Goal: Transaction & Acquisition: Register for event/course

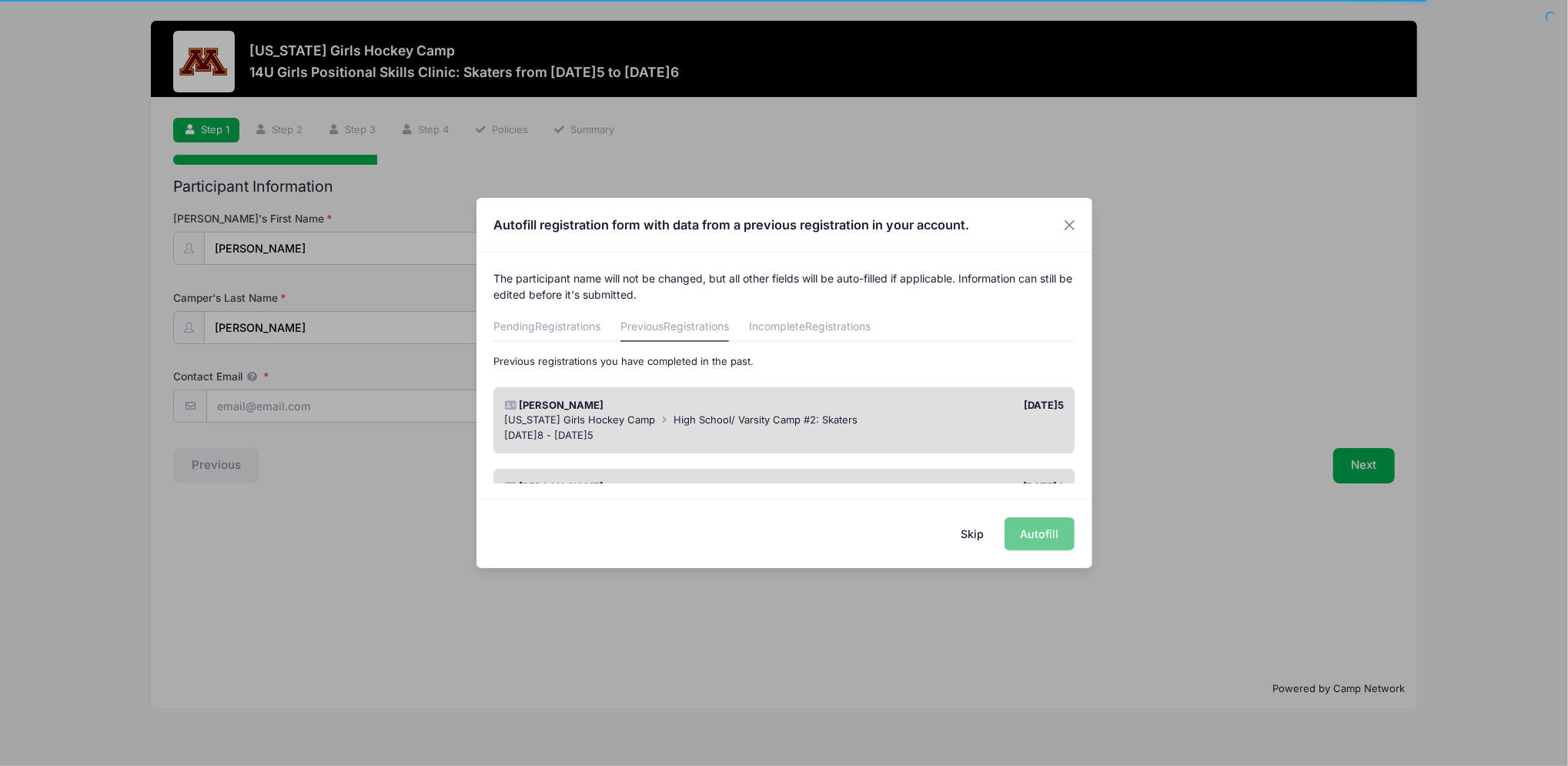
click at [971, 545] on button "Skip" at bounding box center [972, 533] width 55 height 33
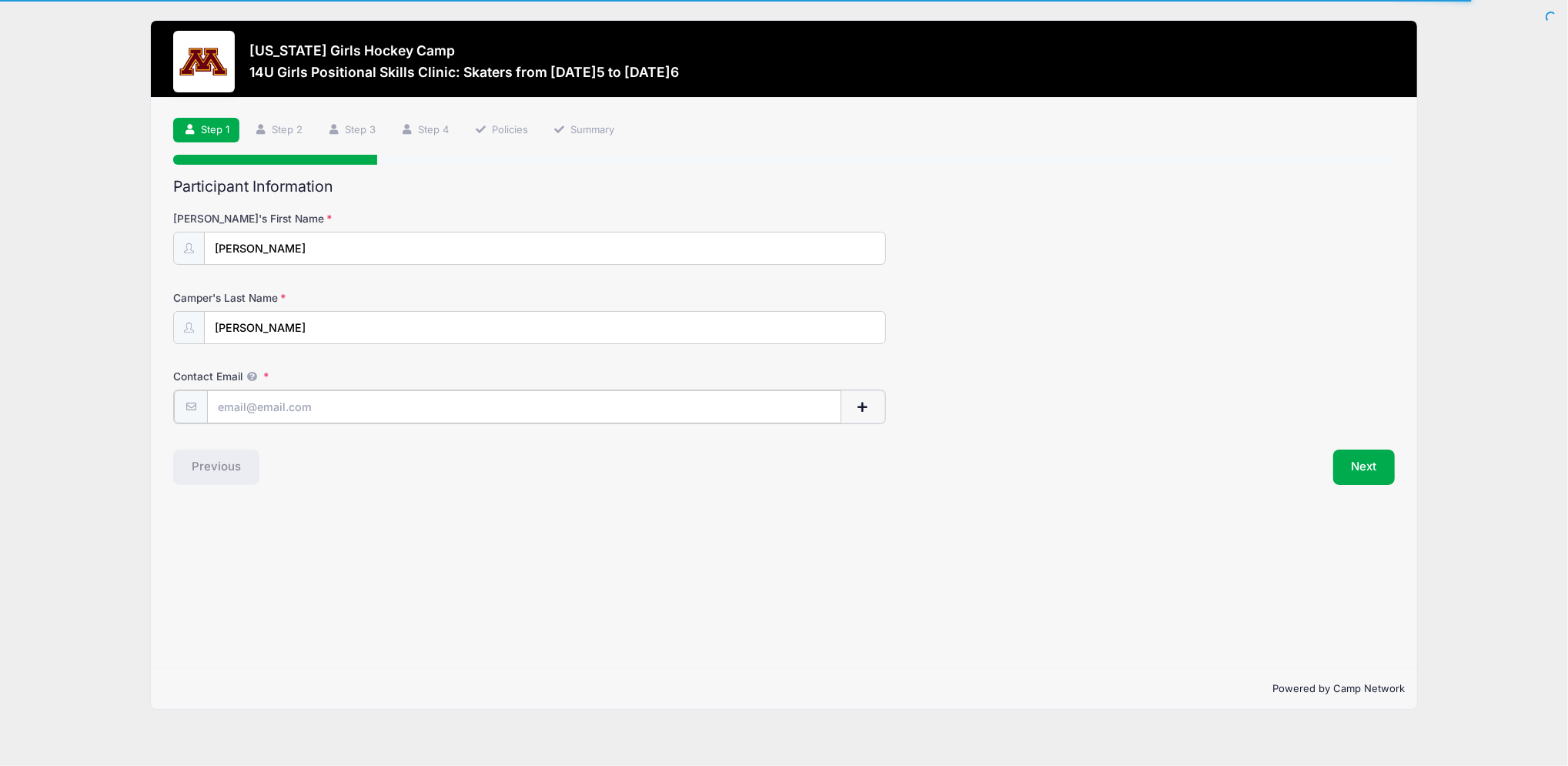
click at [434, 402] on input "Contact Email" at bounding box center [524, 407] width 634 height 33
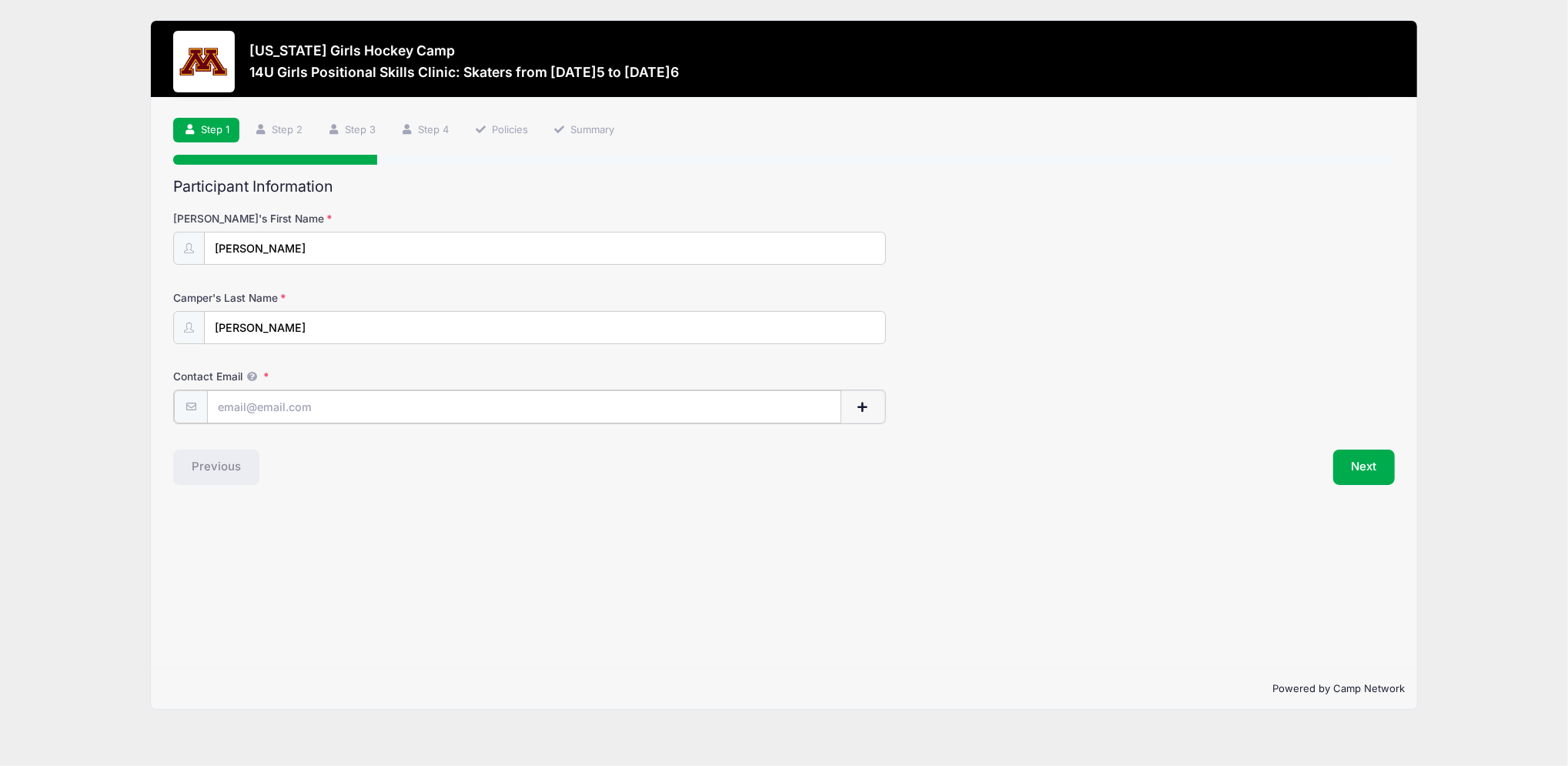
type input "[EMAIL_ADDRESS][DOMAIN_NAME]"
click at [1366, 462] on button "Next" at bounding box center [1364, 465] width 62 height 36
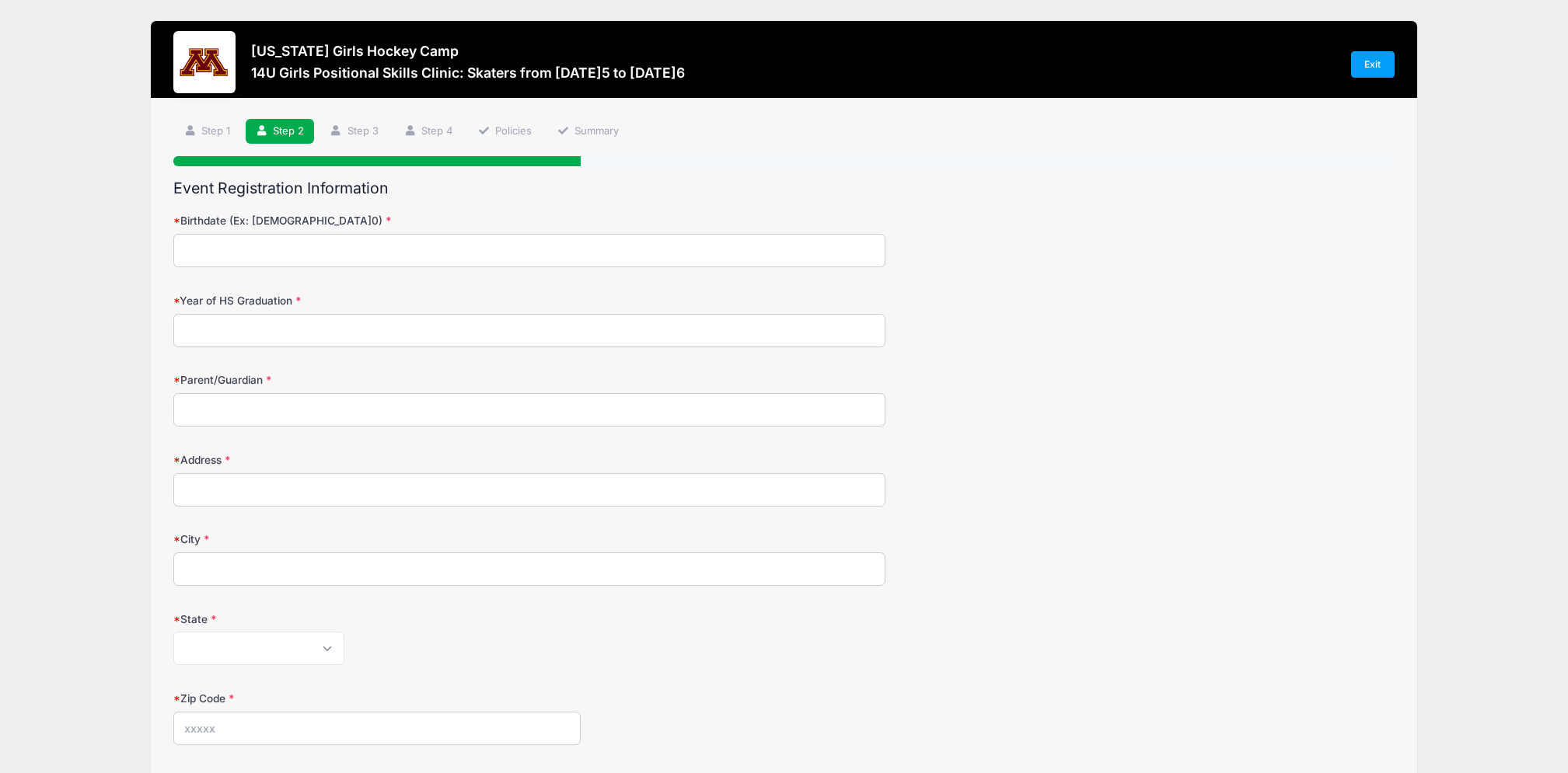
click at [502, 246] on input "Birthdate (Ex: [DEMOGRAPHIC_DATA]0)" at bounding box center [528, 250] width 712 height 33
type input "[DATE]1"
type input "2030"
type input "[PERSON_NAME]"
type input "[STREET_ADDRESS]"
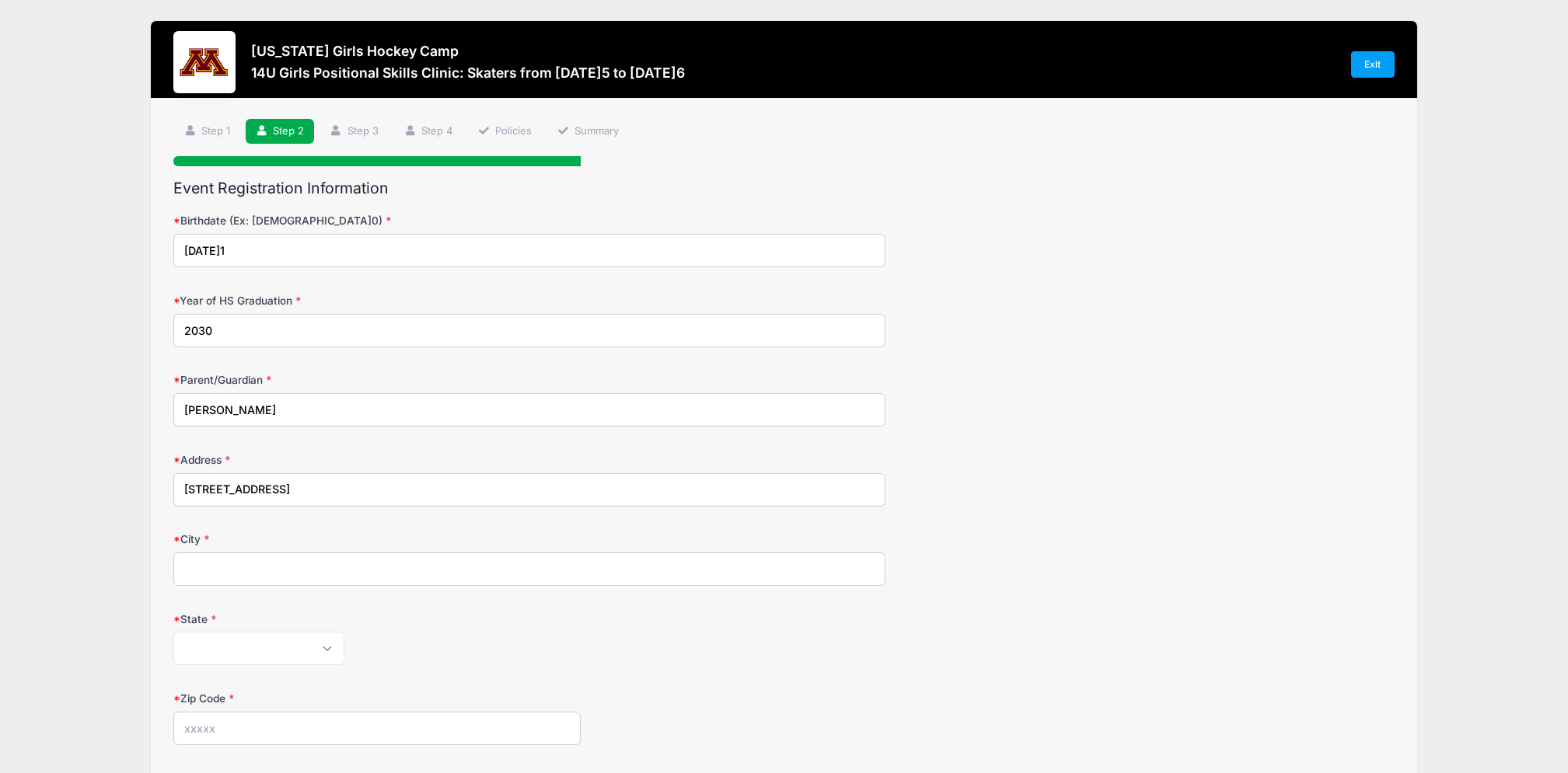
type input "[GEOGRAPHIC_DATA]"
select select "MN"
type input "55304"
type input "[PHONE_NUMBER]"
type input "B[PERSON_NAME]"
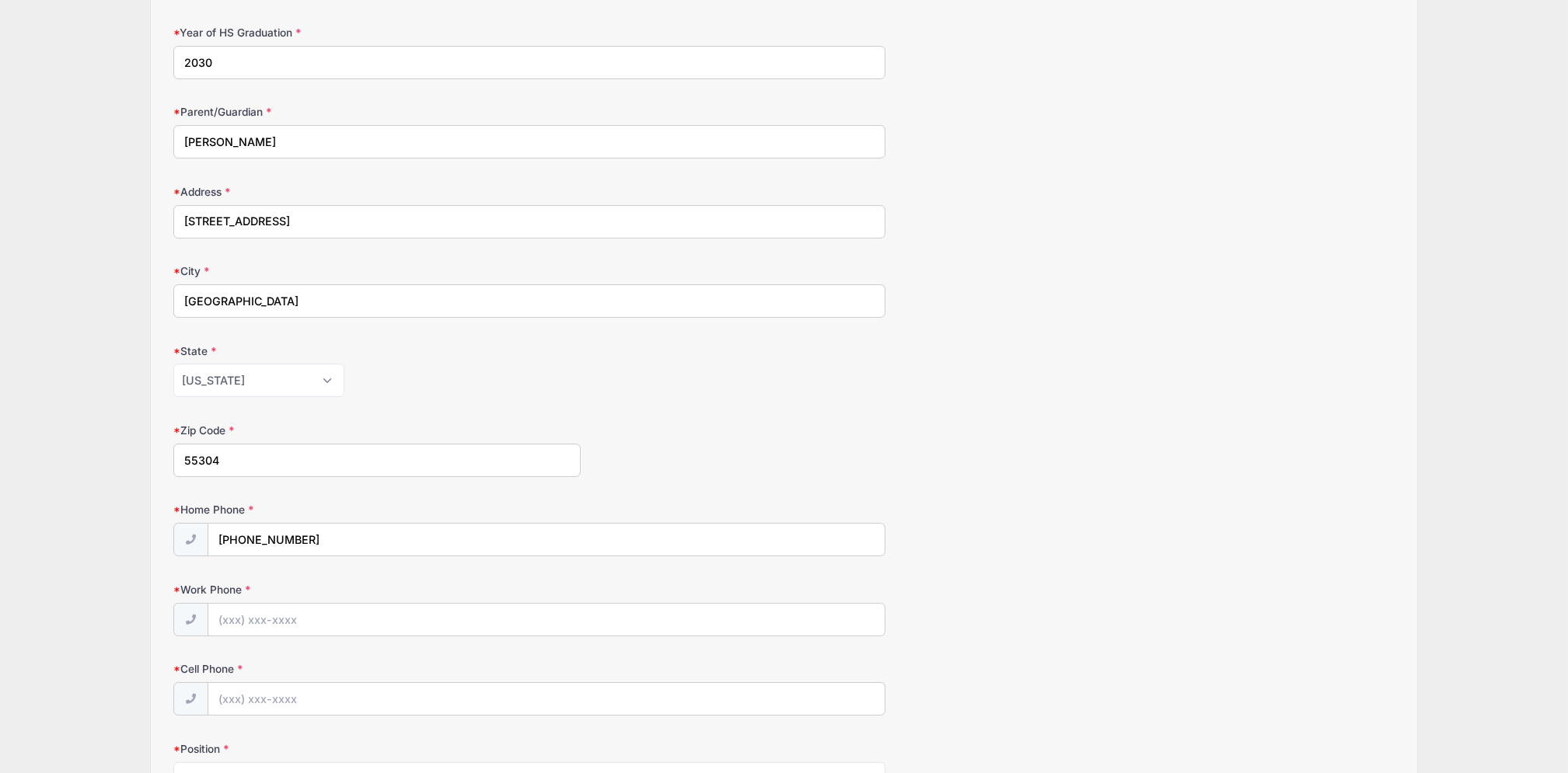
scroll to position [276, 0]
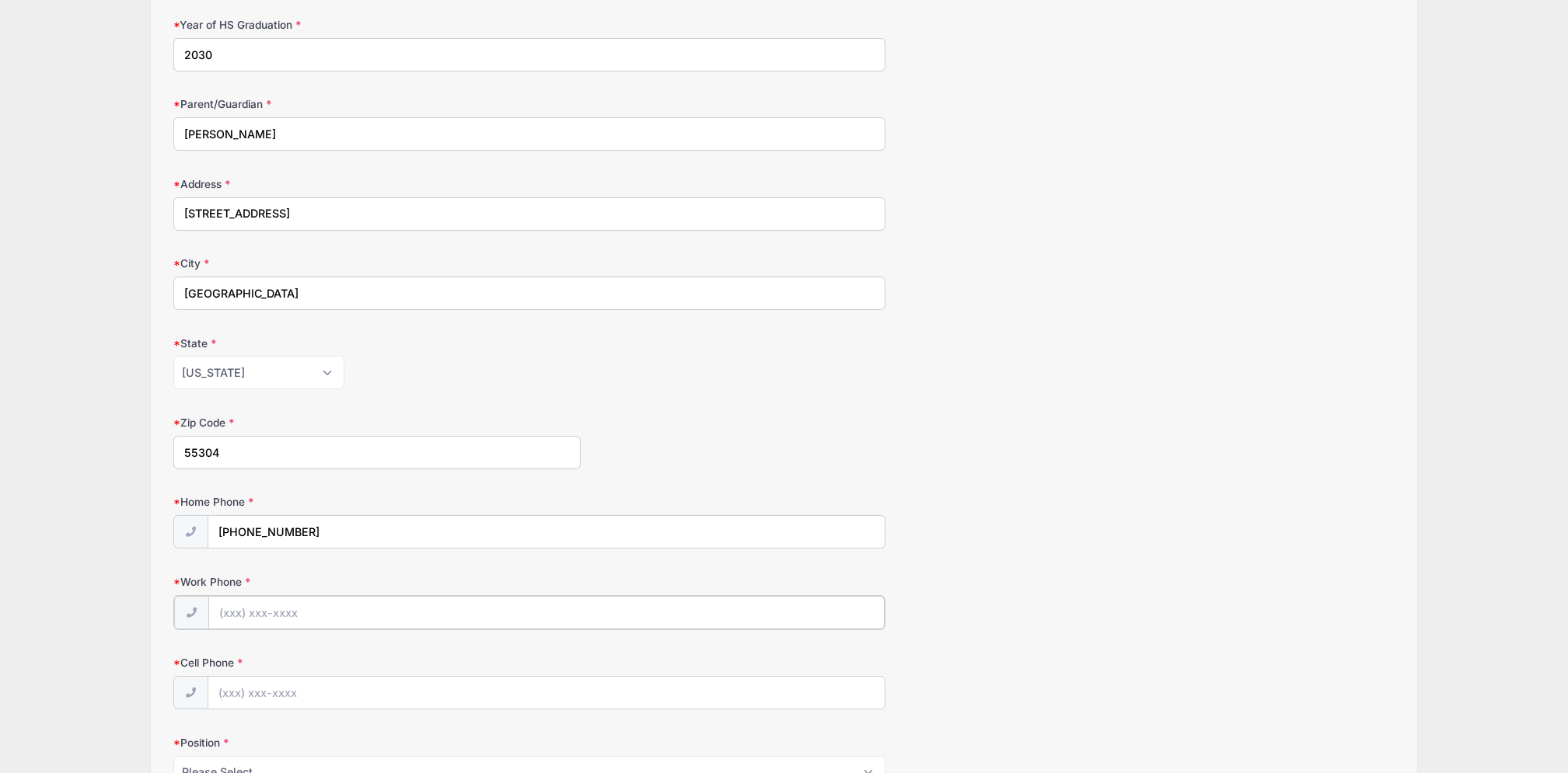
click at [326, 603] on input "Work Phone" at bounding box center [546, 613] width 677 height 33
type input "[PHONE_NUMBER]"
click at [271, 686] on input "Cell Phone" at bounding box center [546, 692] width 677 height 33
type input "[PHONE_NUMBER]"
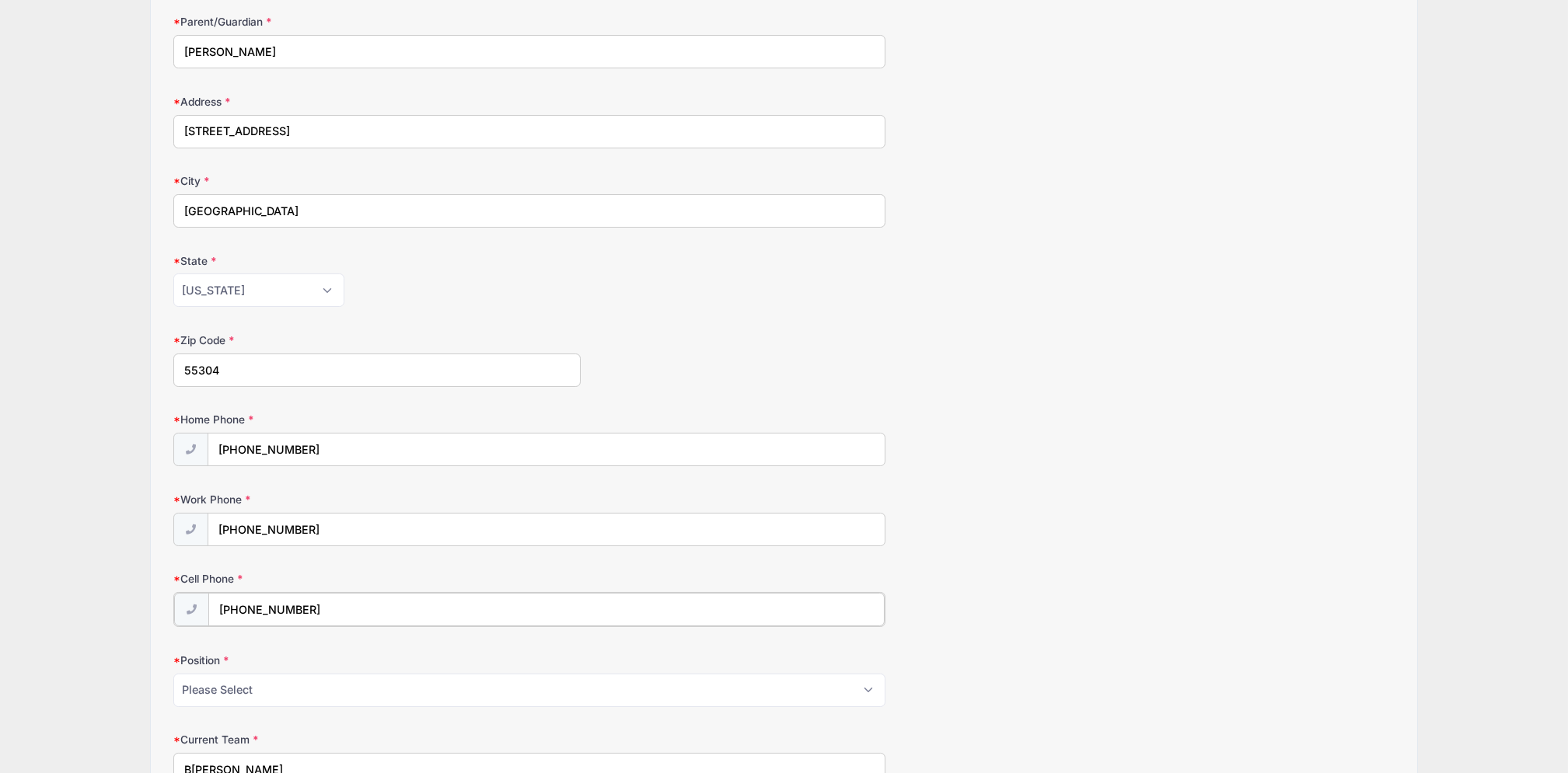
scroll to position [379, 0]
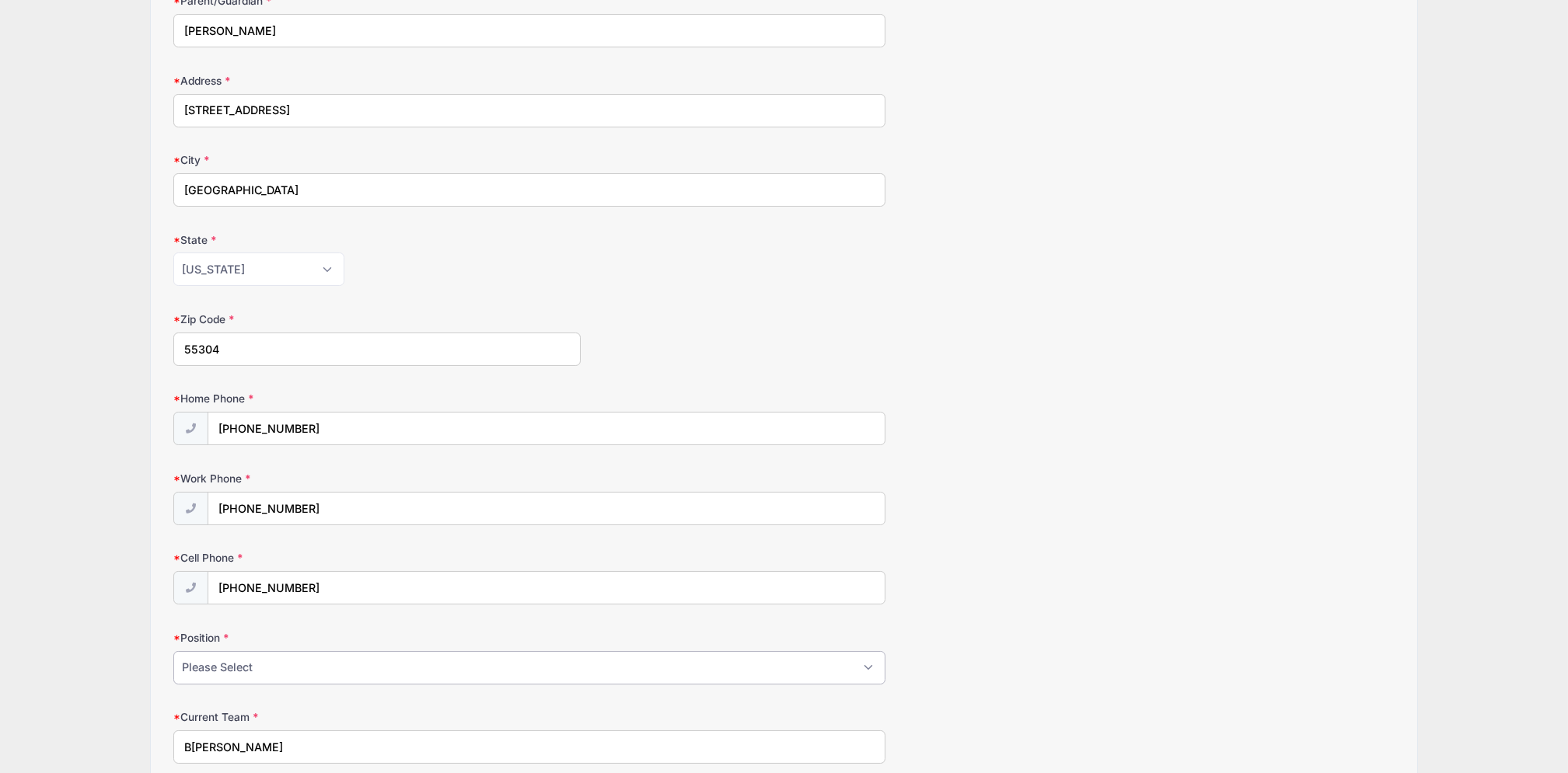
click at [275, 659] on select "Please Select Forward Defense F/D Goalie" at bounding box center [528, 667] width 712 height 33
select select "Forward"
click at [173, 651] on select "Please Select Forward Defense F/D Goalie" at bounding box center [528, 667] width 712 height 33
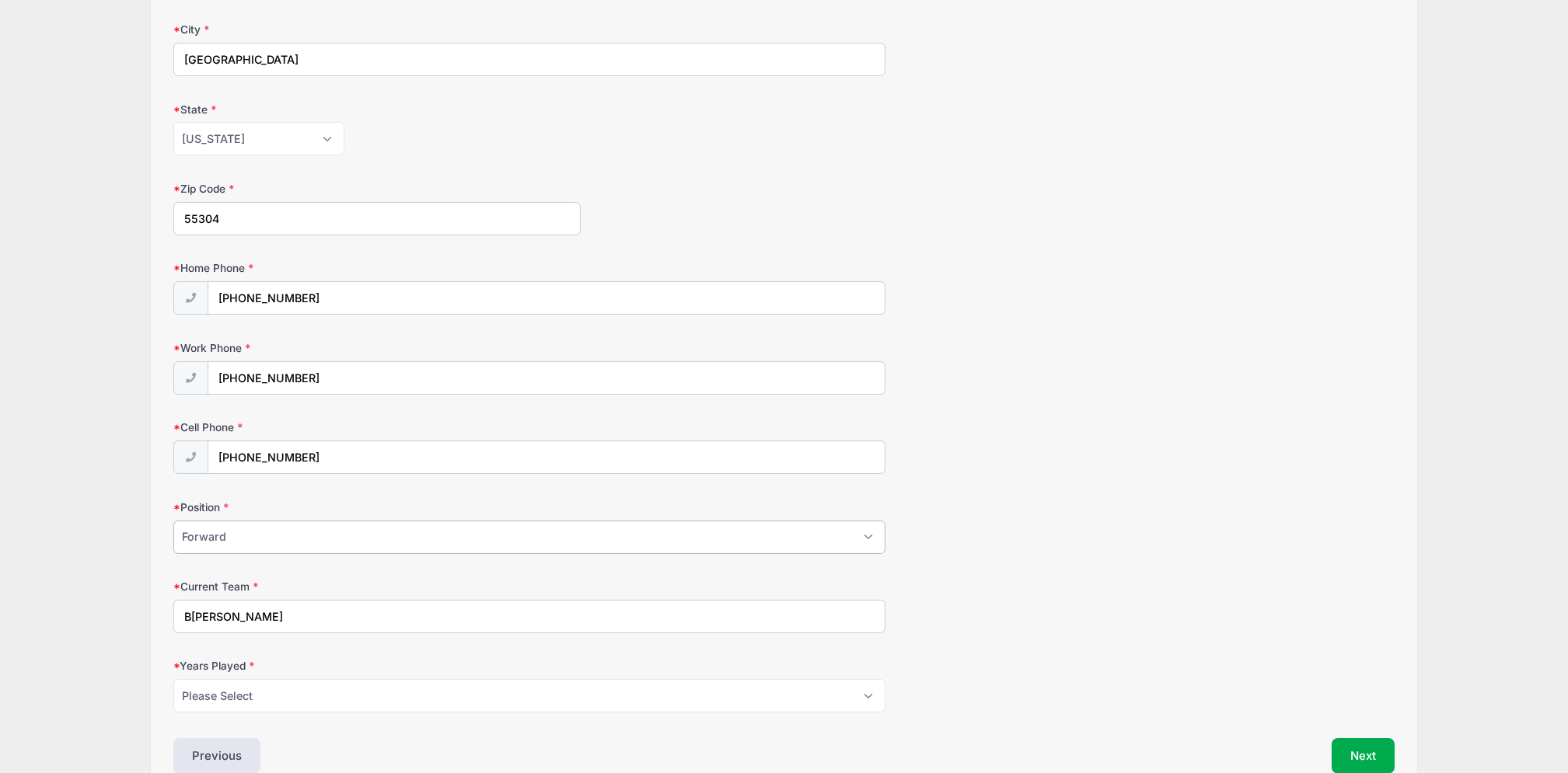
scroll to position [552, 0]
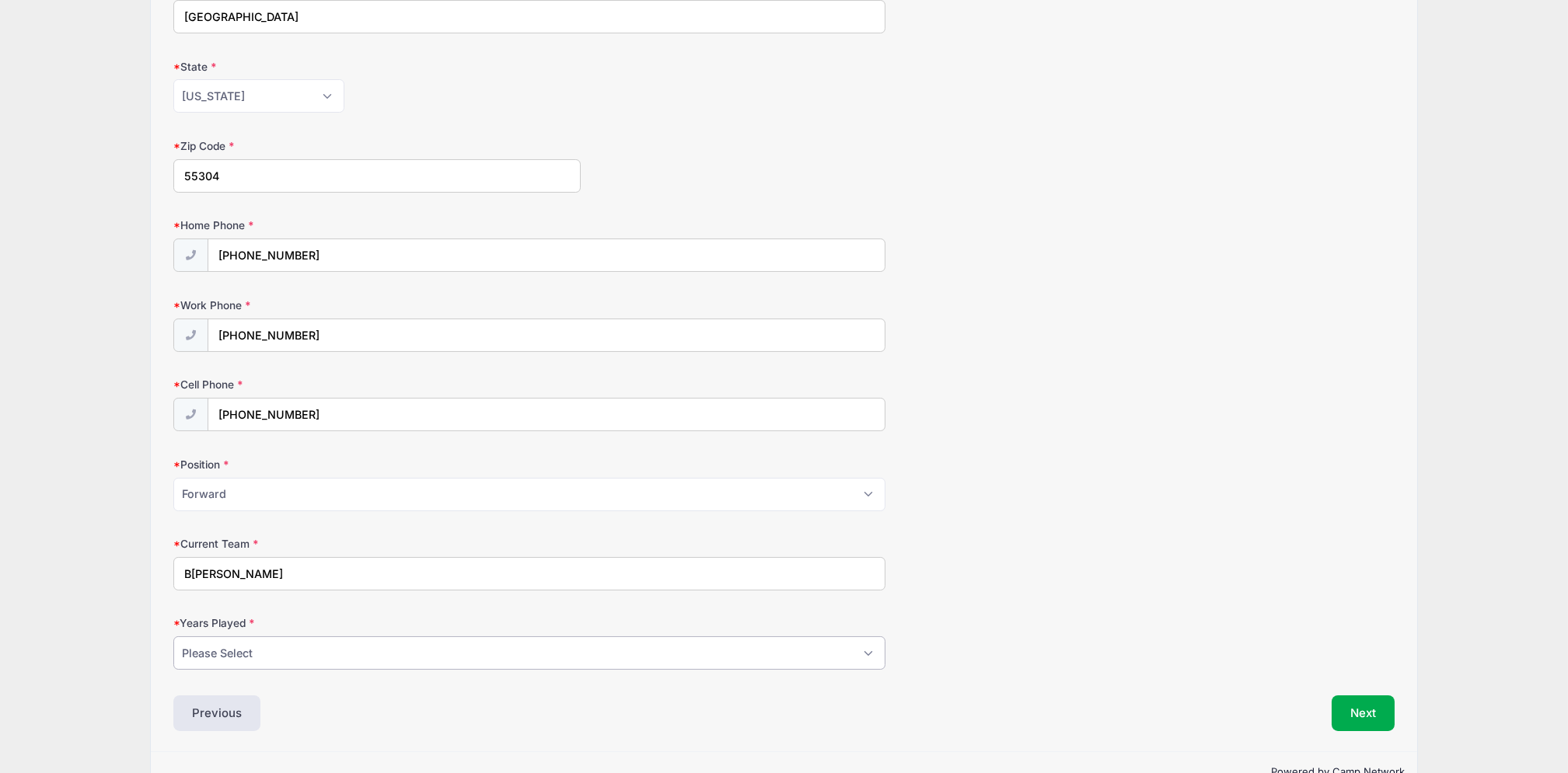
click at [317, 662] on select "Please Select 1 2 3 4 5 6 7 8 9 10 11 12 13 14 15" at bounding box center [528, 652] width 712 height 33
select select "10"
click at [173, 637] on select "Please Select 1 2 3 4 5 6 7 8 9 10 11 12 13 14 15" at bounding box center [528, 652] width 712 height 33
click at [1365, 718] on button "Next" at bounding box center [1363, 713] width 63 height 36
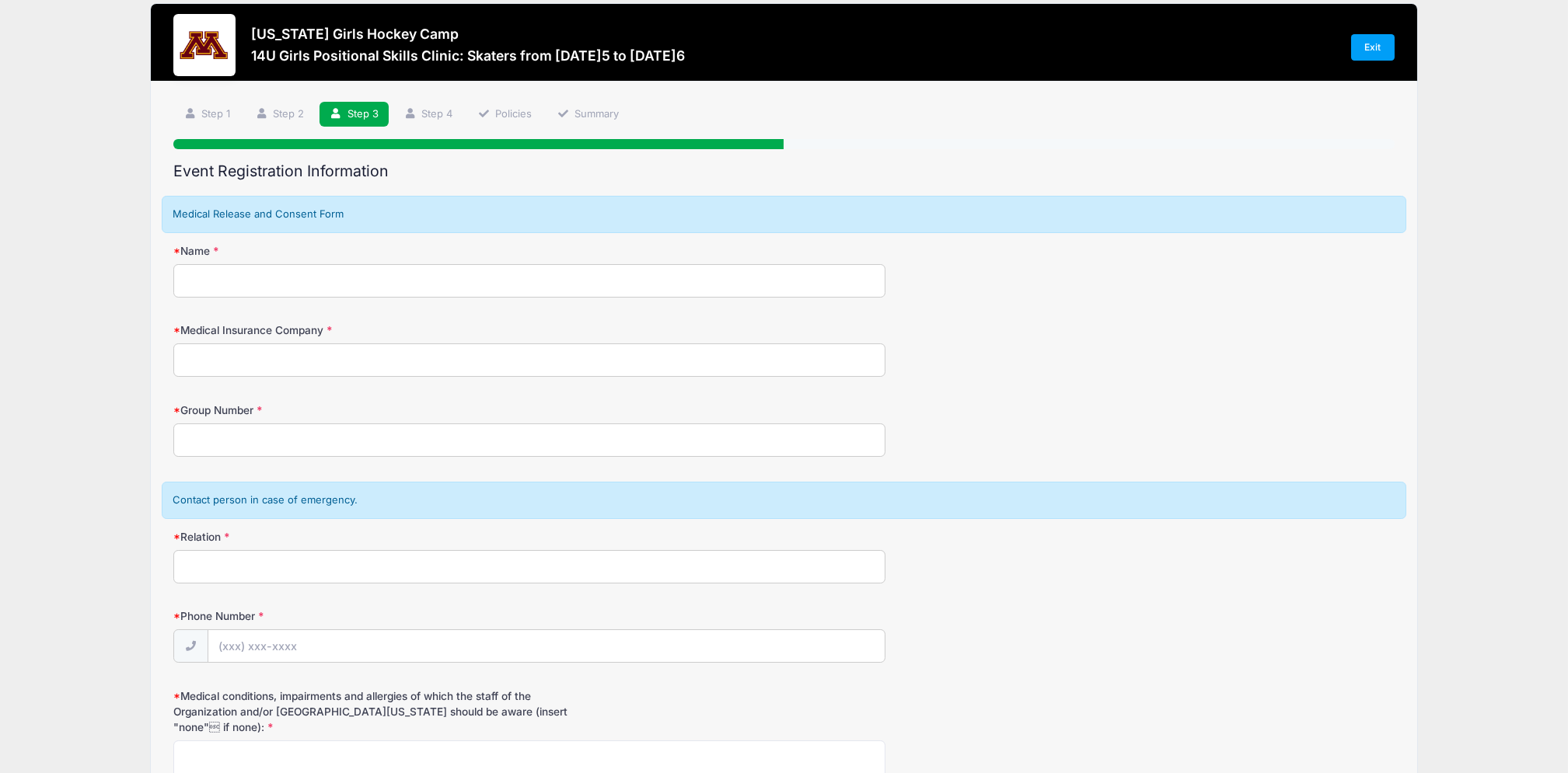
scroll to position [0, 0]
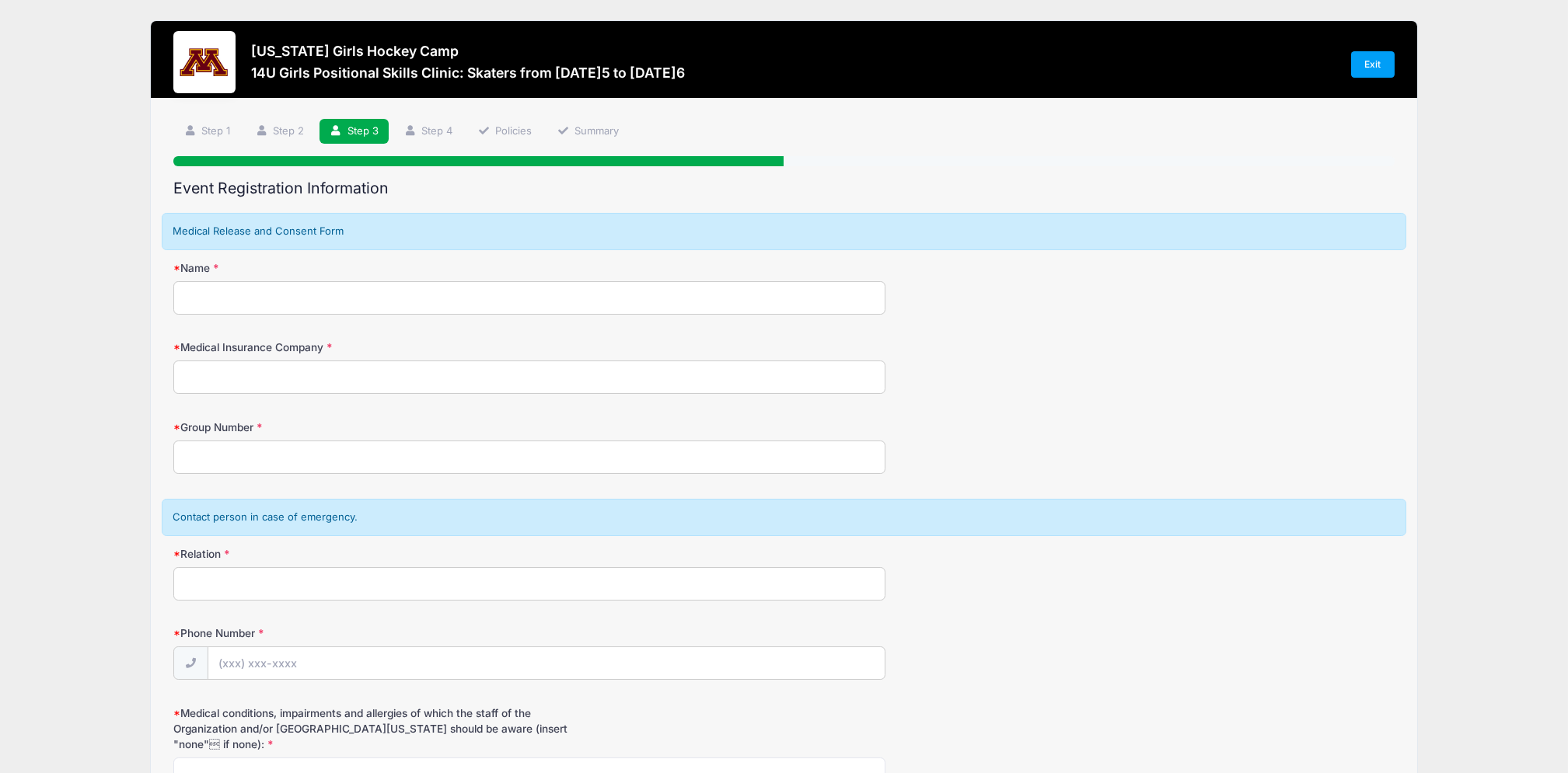
click at [423, 311] on input "Name" at bounding box center [528, 298] width 712 height 33
type input "[PERSON_NAME]"
type input "Blue Cross Blue Shield"
type input "HLX981086879"
type input "Mom"
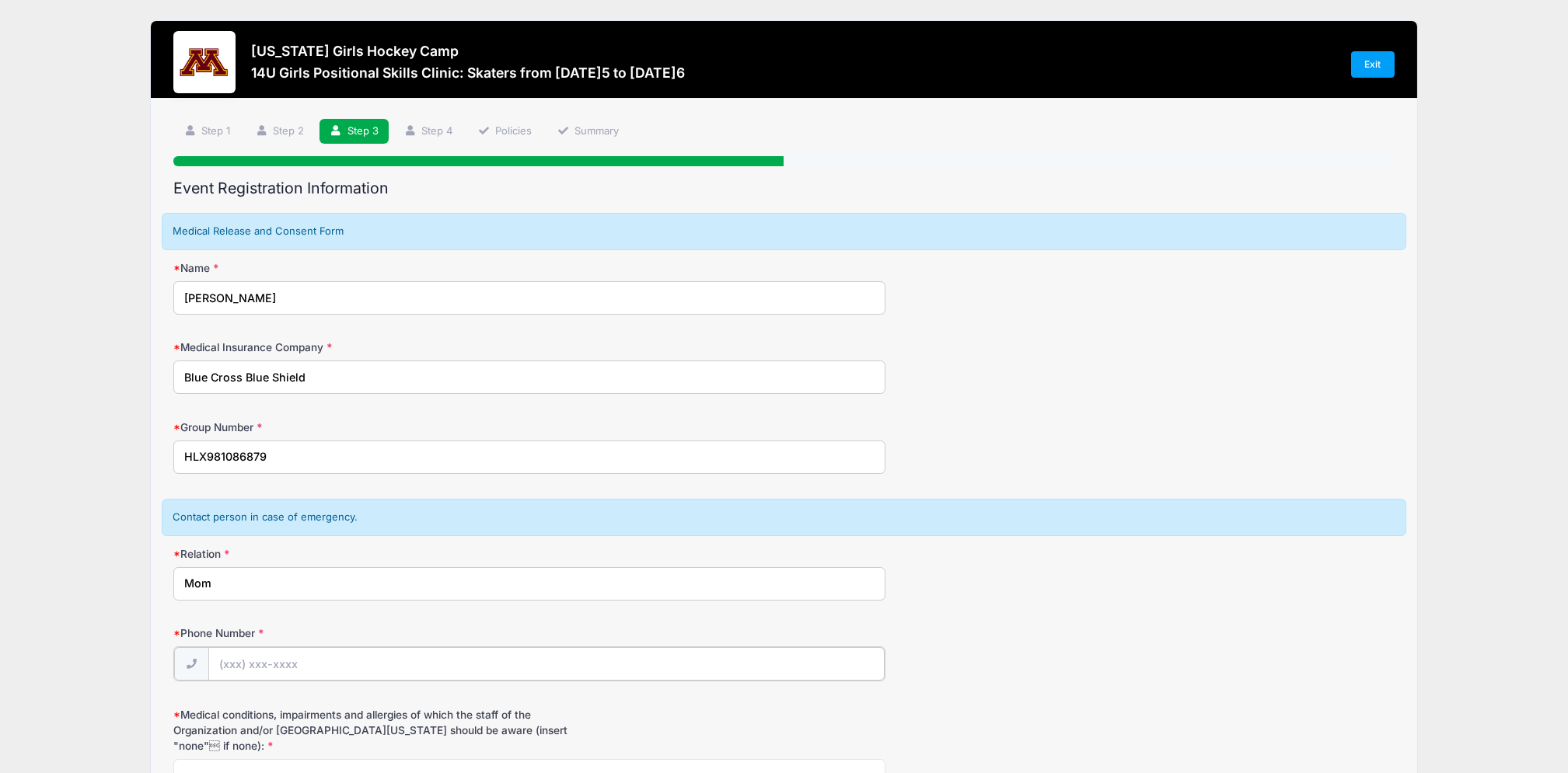
type input "[PHONE_NUMBER]"
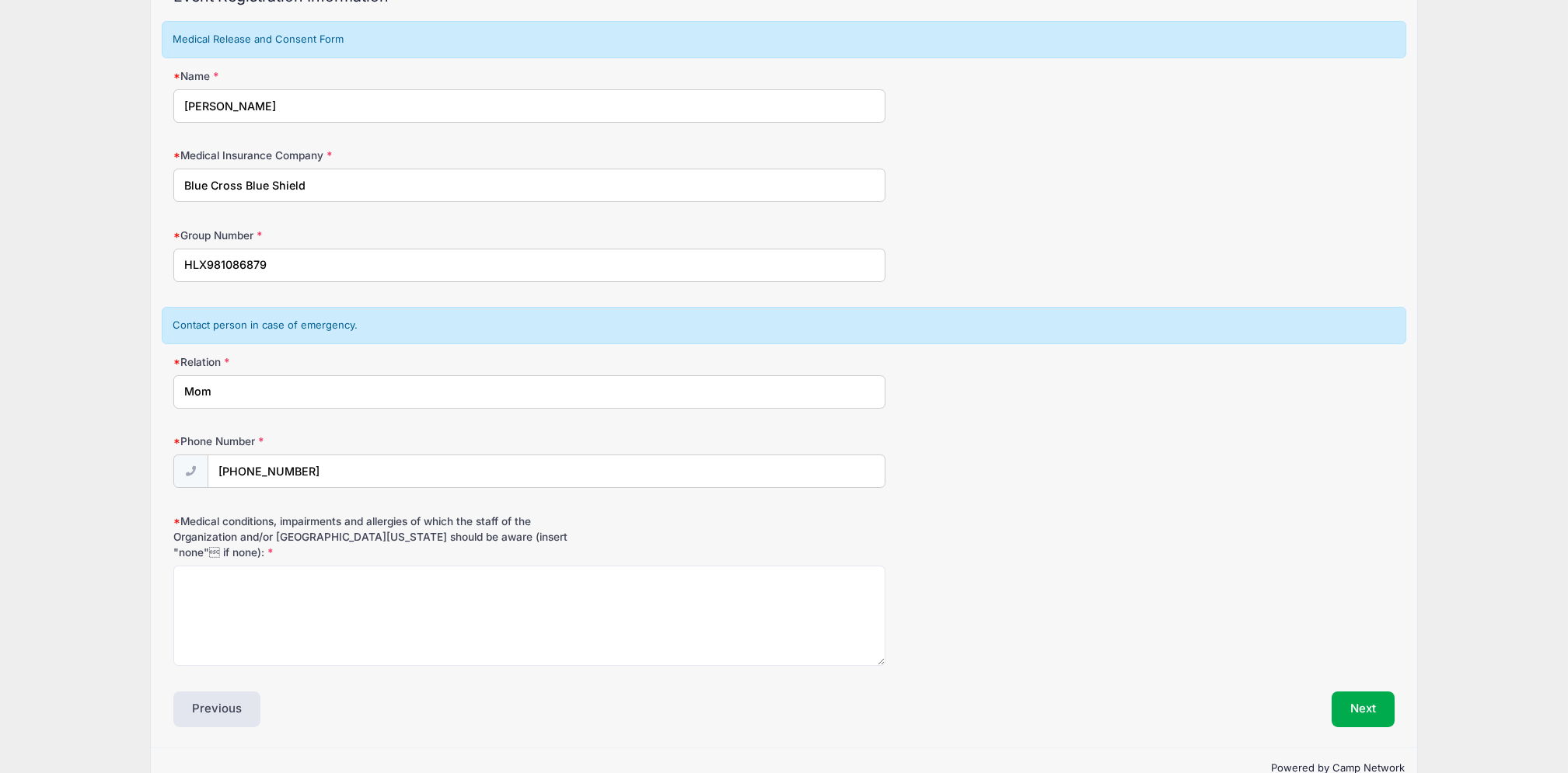
scroll to position [207, 0]
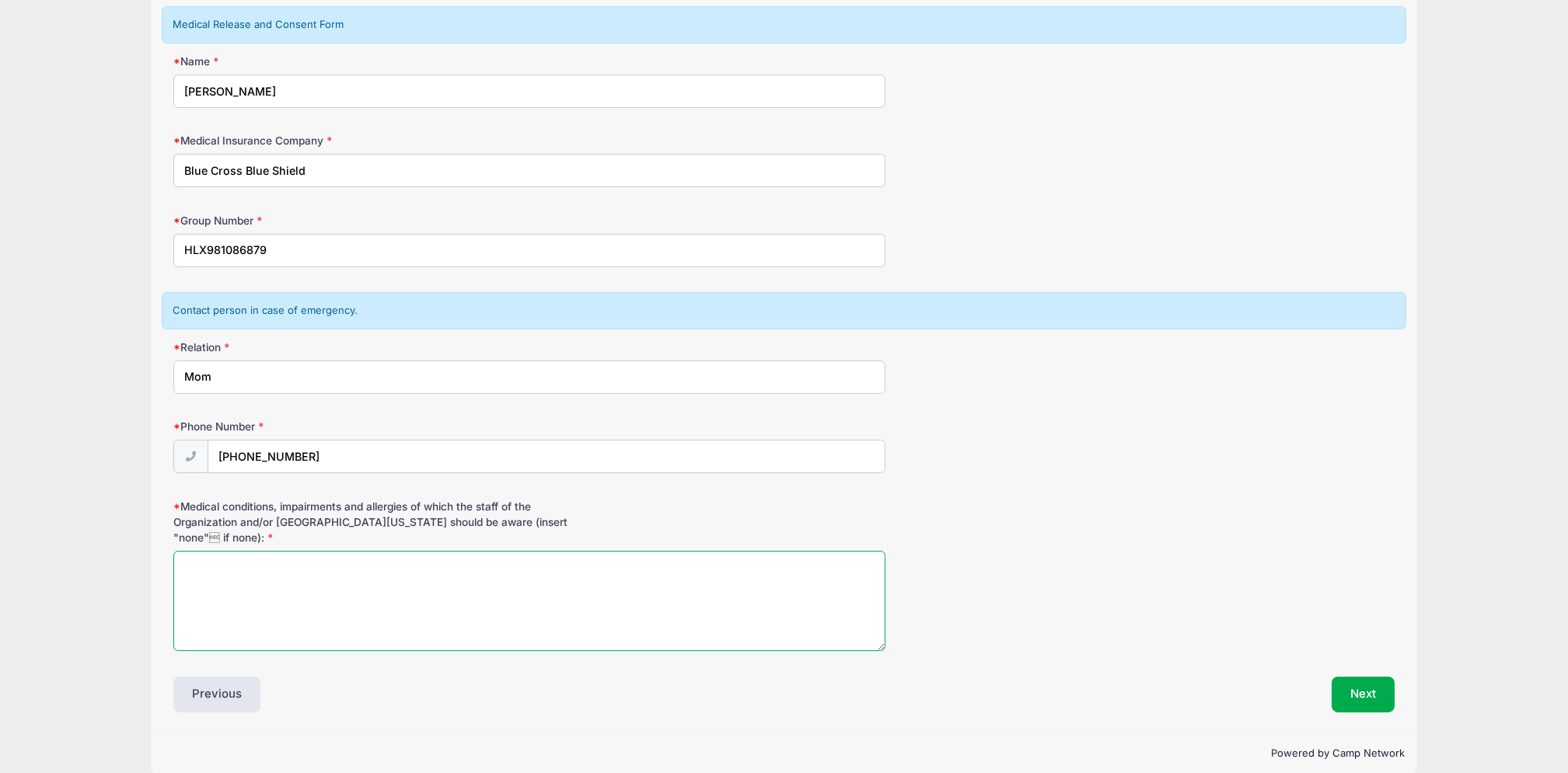
click at [366, 587] on textarea "Medical conditions, impairments and allergies of which the staff of the Organiz…" at bounding box center [528, 601] width 712 height 100
type textarea "None"
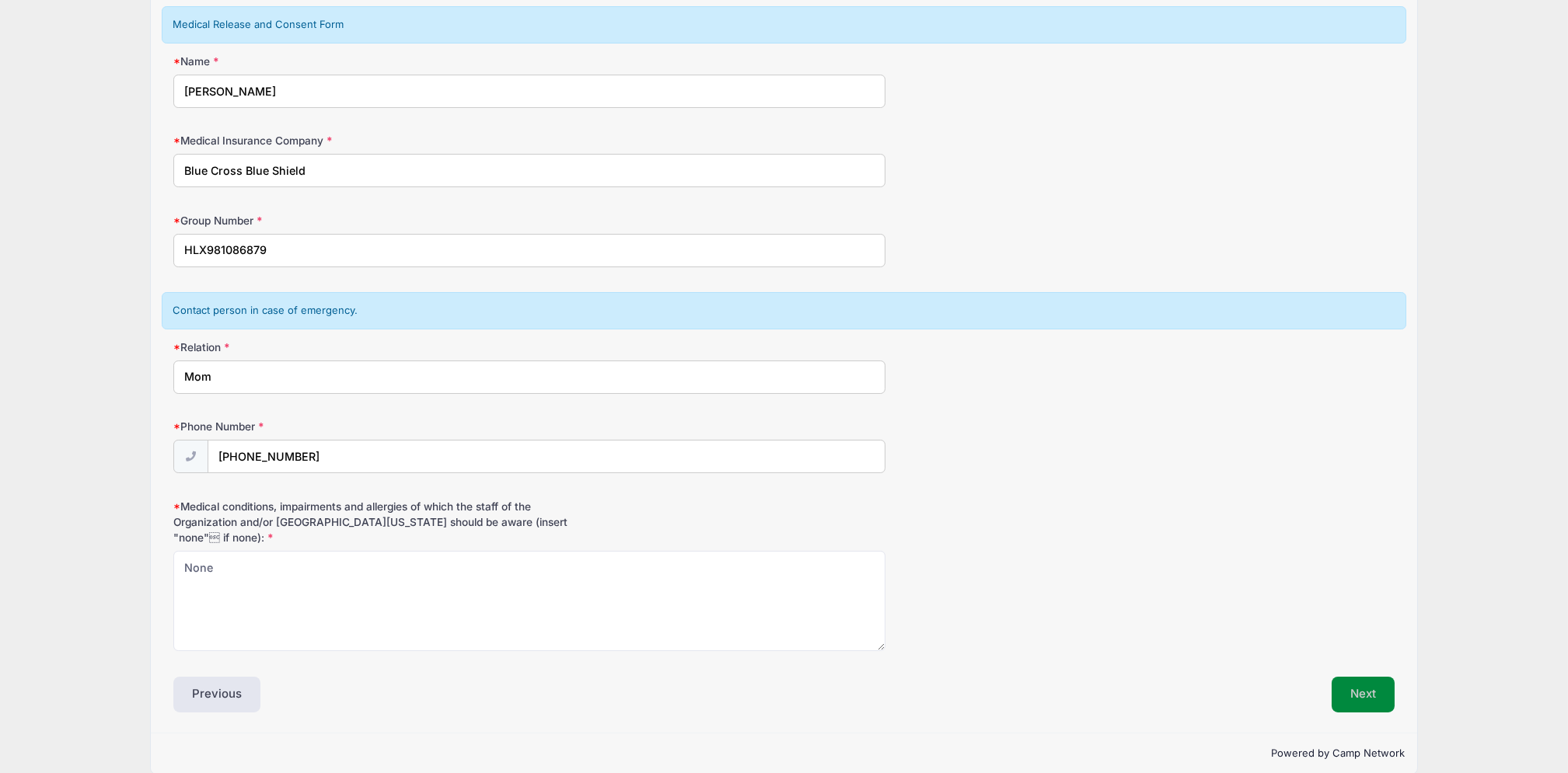
click at [1376, 696] on button "Next" at bounding box center [1363, 694] width 63 height 36
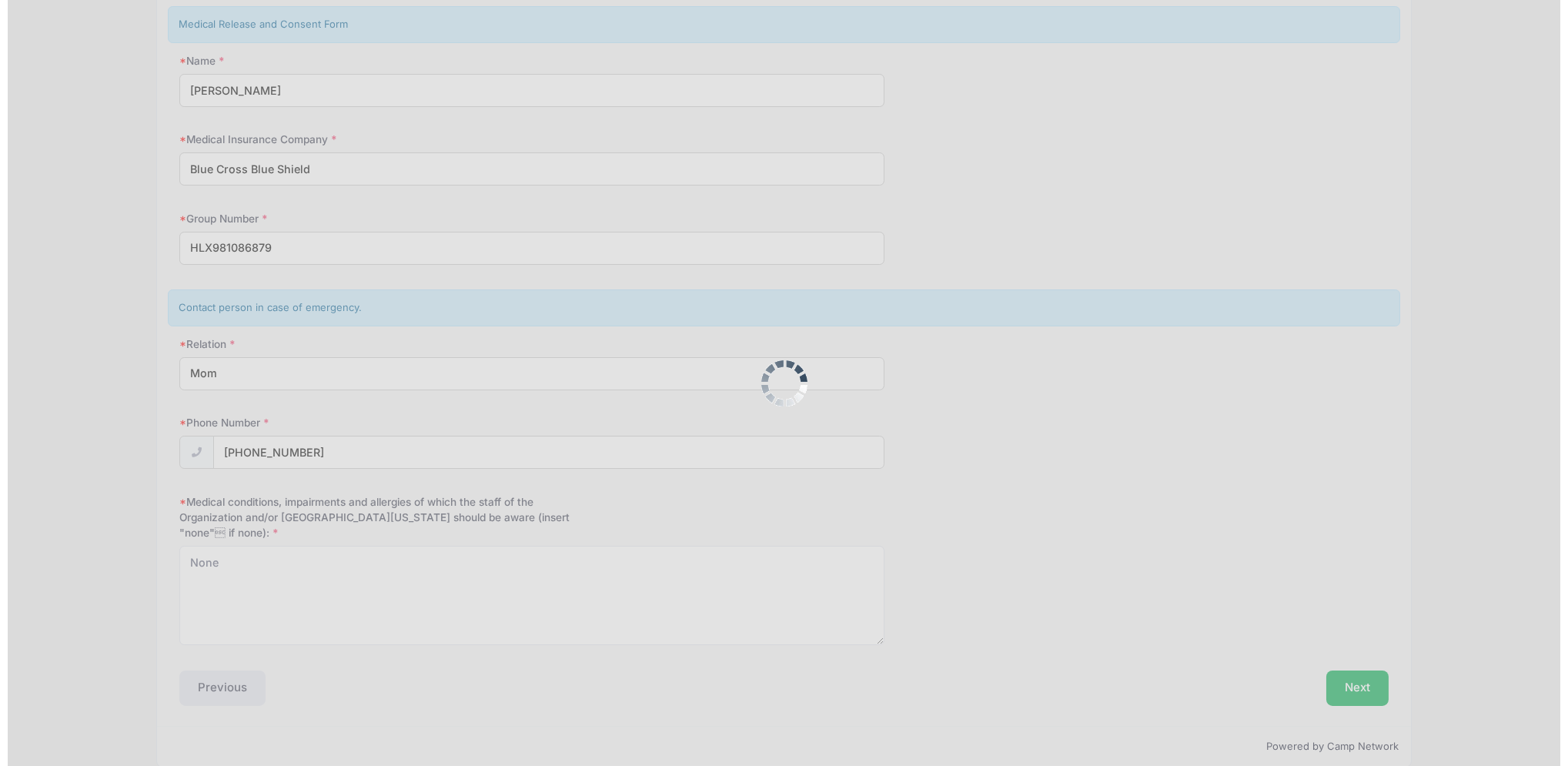
scroll to position [0, 0]
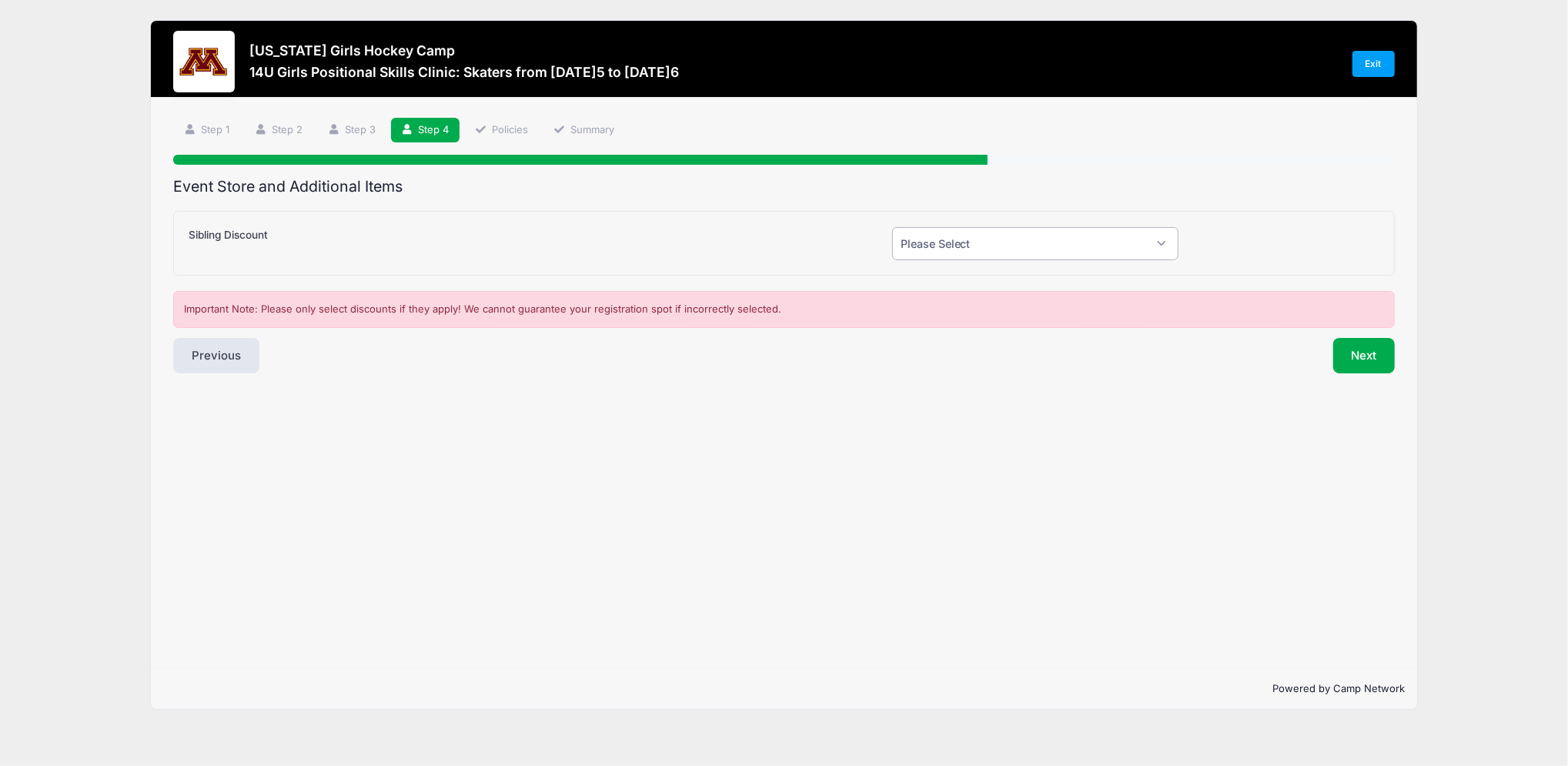
click at [1156, 236] on select "Please Select Yes (-$50.00) No" at bounding box center [1035, 243] width 286 height 33
select select "0"
click at [892, 227] on select "Please Select Yes (-$50.00) No" at bounding box center [1035, 243] width 286 height 33
click at [1361, 351] on button "Next" at bounding box center [1364, 356] width 62 height 36
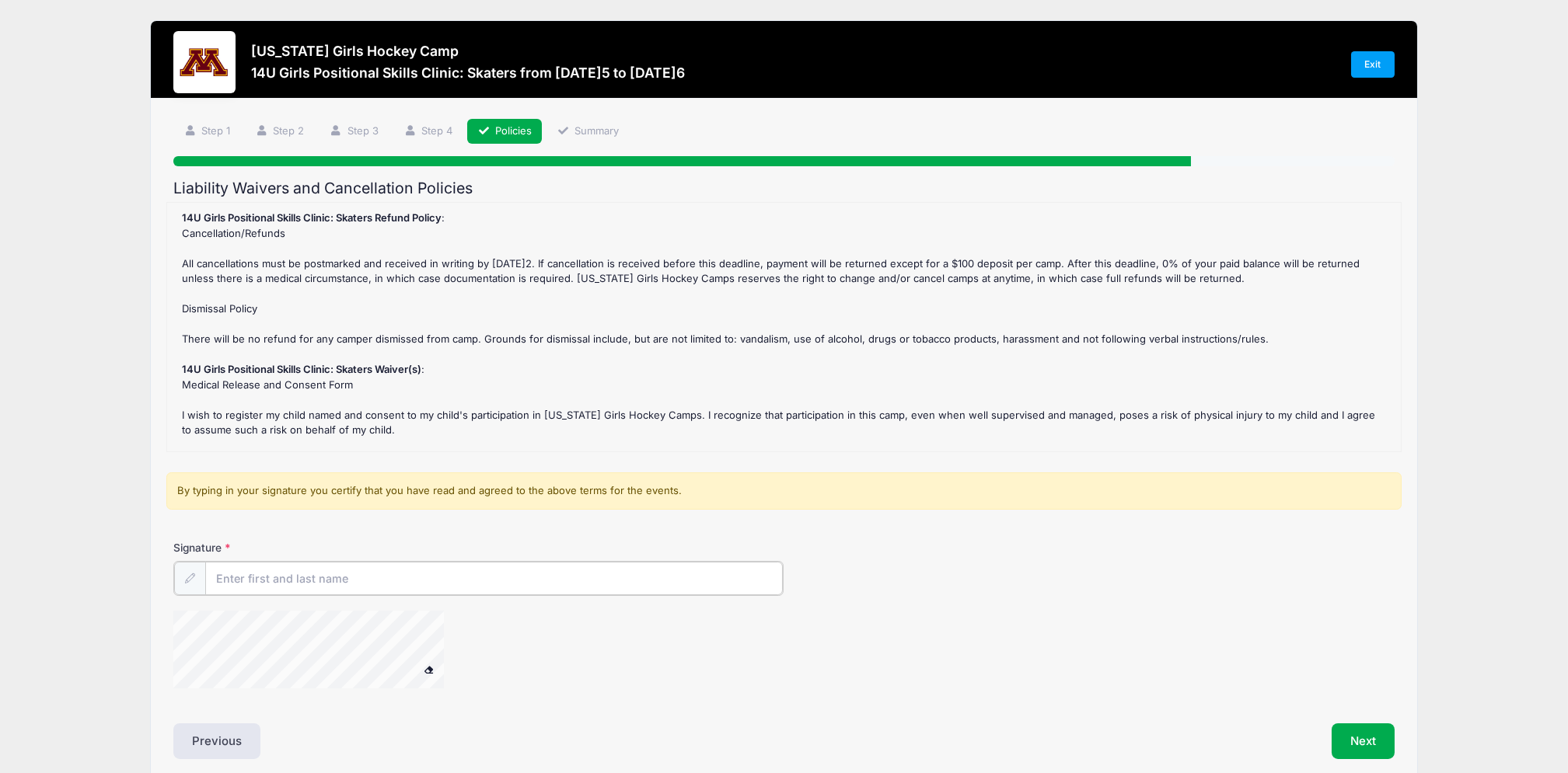
click at [404, 578] on input "Signature" at bounding box center [494, 578] width 577 height 33
click at [482, 659] on div at bounding box center [329, 652] width 311 height 82
type input "[PERSON_NAME]"
click at [1381, 746] on button "Next" at bounding box center [1363, 739] width 63 height 36
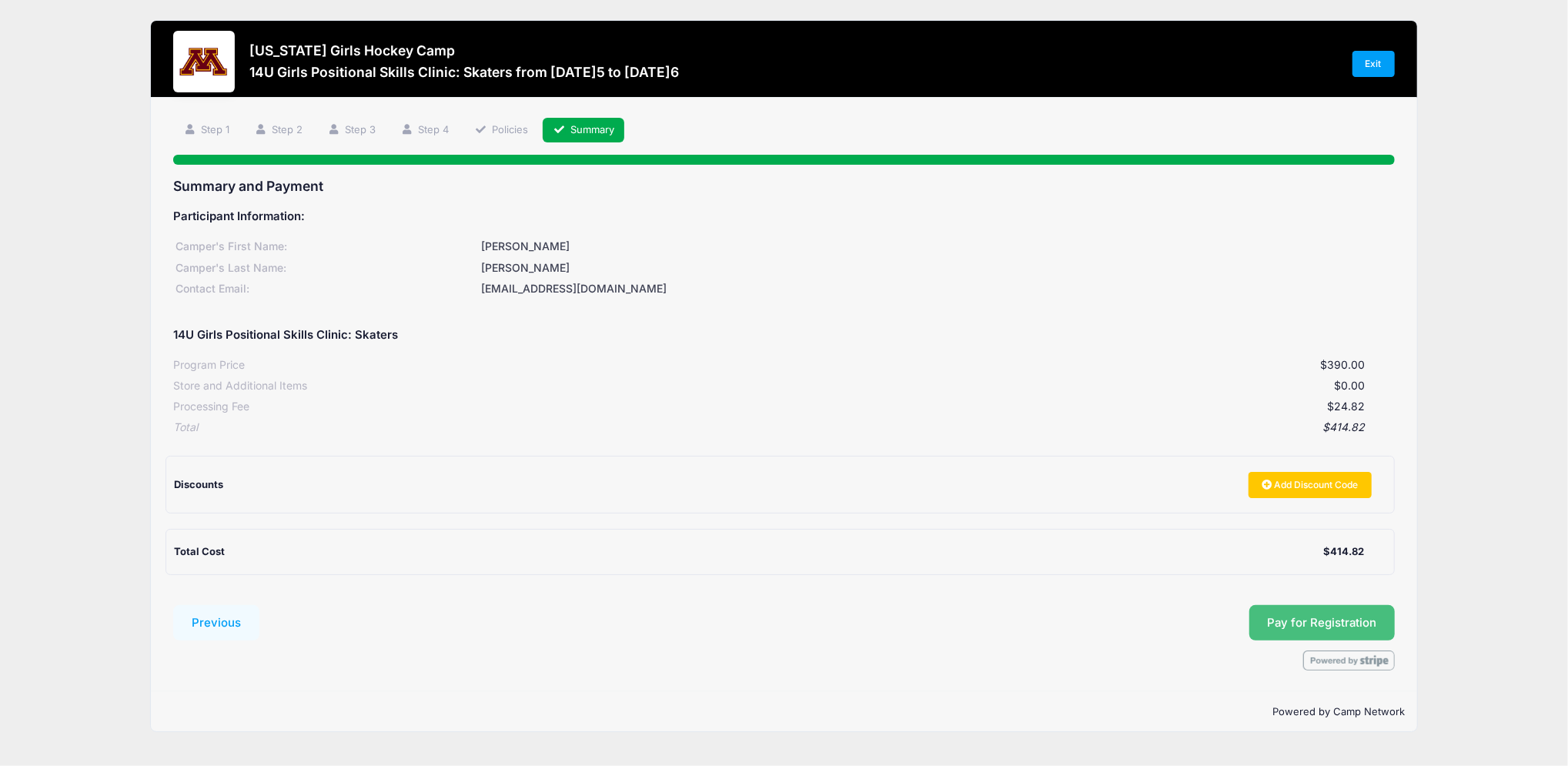
click at [1359, 613] on button "Pay for Registration" at bounding box center [1322, 623] width 146 height 36
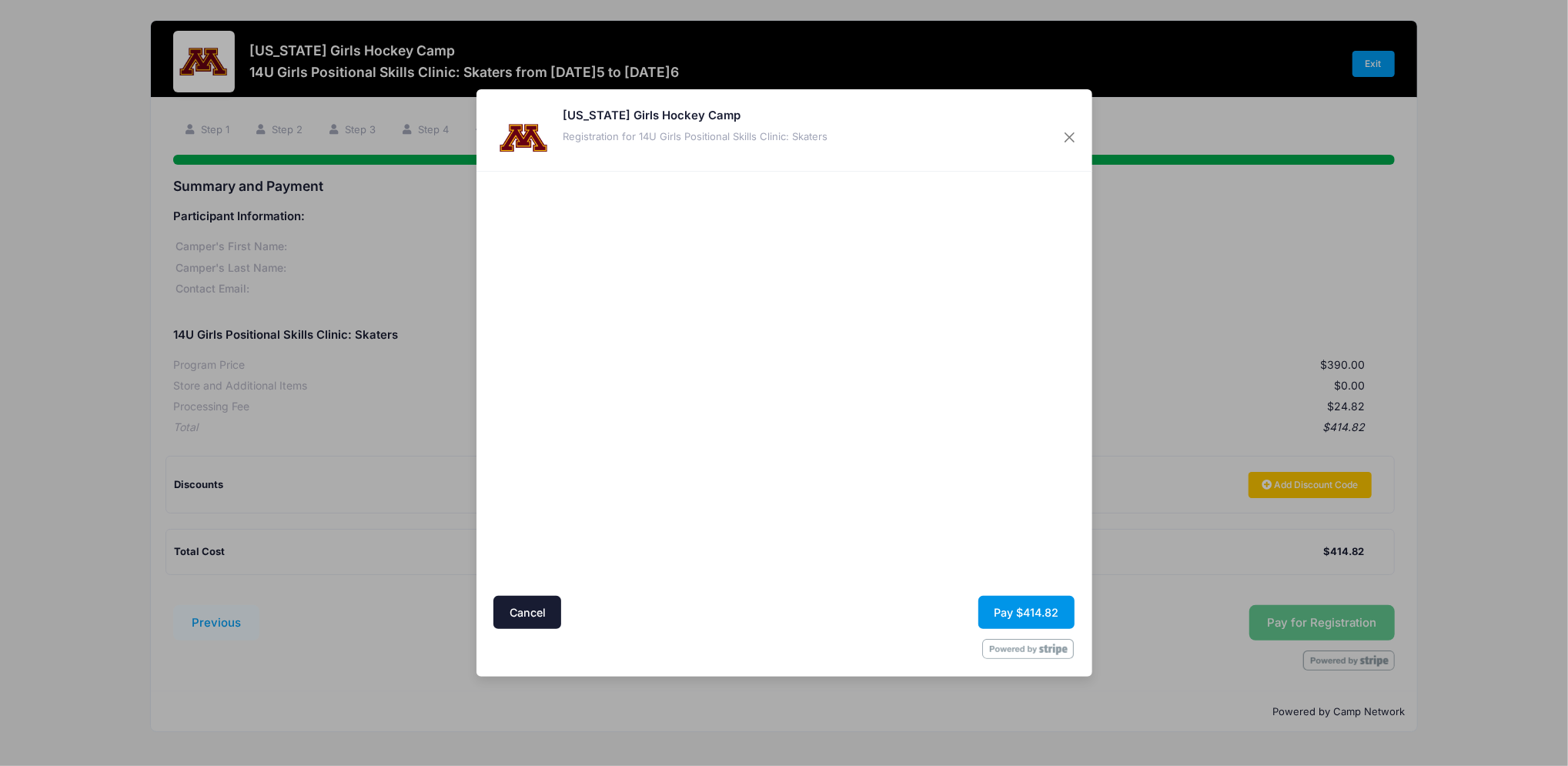
click at [1039, 607] on button "Pay $414.82" at bounding box center [1026, 612] width 97 height 33
